Goal: Task Accomplishment & Management: Use online tool/utility

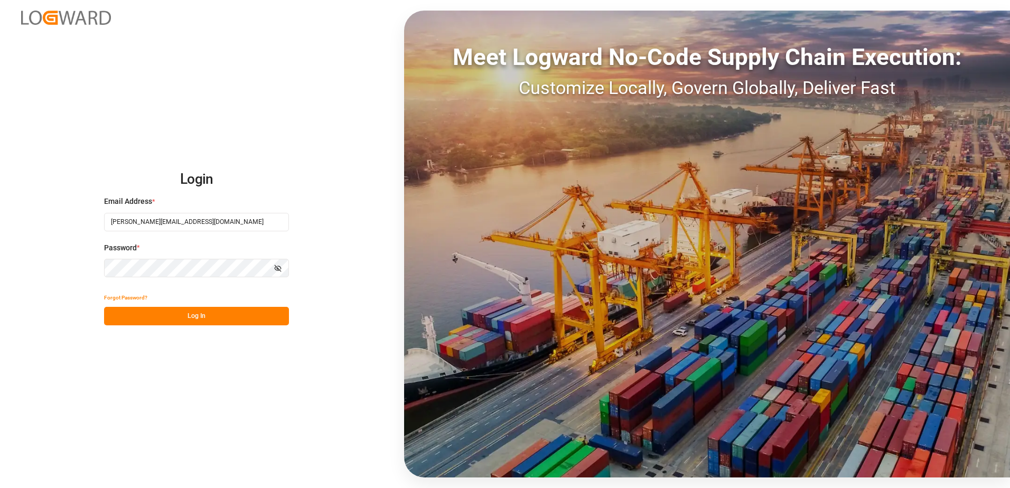
click at [222, 322] on button "Log In" at bounding box center [196, 316] width 185 height 18
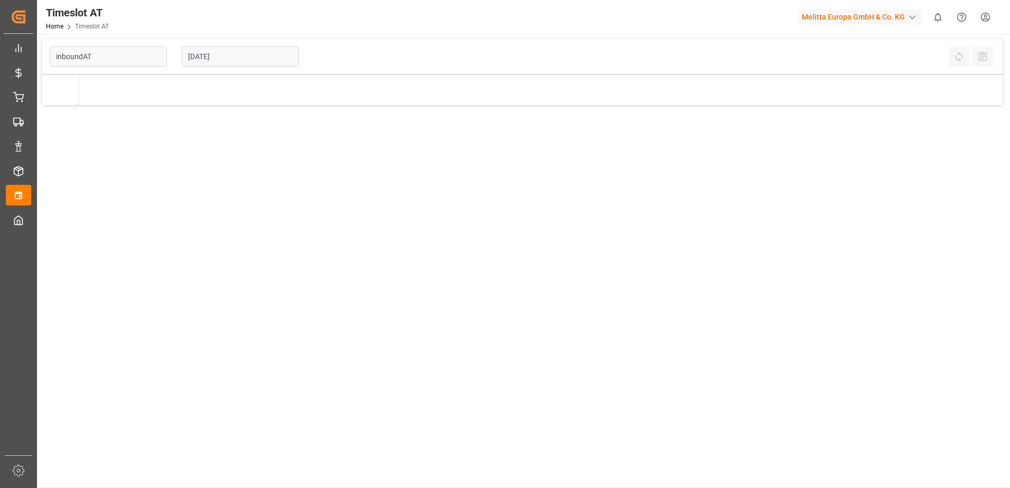
type input "Inbound AT"
